Goal: Transaction & Acquisition: Purchase product/service

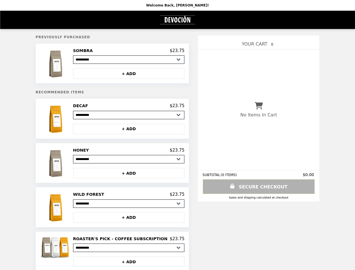
click at [66, 64] on img at bounding box center [56, 63] width 32 height 31
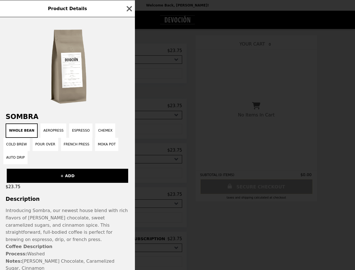
click at [129, 51] on div "Product Details SOMBRA Whole Bean Aeropress Espresso Chemex Cold Brew Pour Over…" at bounding box center [177, 135] width 355 height 270
click at [129, 75] on div at bounding box center [67, 62] width 135 height 90
click at [66, 120] on h2 "SOMBRA" at bounding box center [67, 117] width 135 height 8
click at [129, 108] on div "SOMBRA Whole Bean Aeropress Espresso Chemex Cold Brew Pour Over French Press Mo…" at bounding box center [67, 143] width 135 height 253
click at [129, 131] on div "Whole Bean Aeropress Espresso Chemex Cold Brew Pour Over French Press Moka Pot …" at bounding box center [67, 143] width 128 height 41
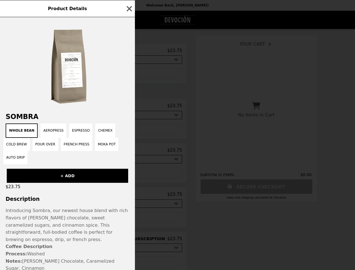
click at [66, 164] on div "Whole Bean Aeropress Espresso Chemex Cold Brew Pour Over French Press Moka Pot …" at bounding box center [67, 143] width 128 height 41
click at [129, 152] on div "Whole Bean Aeropress Espresso Chemex Cold Brew Pour Over French Press Moka Pot …" at bounding box center [67, 143] width 128 height 41
click at [129, 176] on div "+ ADD" at bounding box center [67, 173] width 135 height 19
click at [66, 210] on div "SOMBRA Whole Bean Aeropress Espresso Chemex Cold Brew Pour Over French Press Mo…" at bounding box center [67, 143] width 135 height 253
